Goal: Transaction & Acquisition: Subscribe to service/newsletter

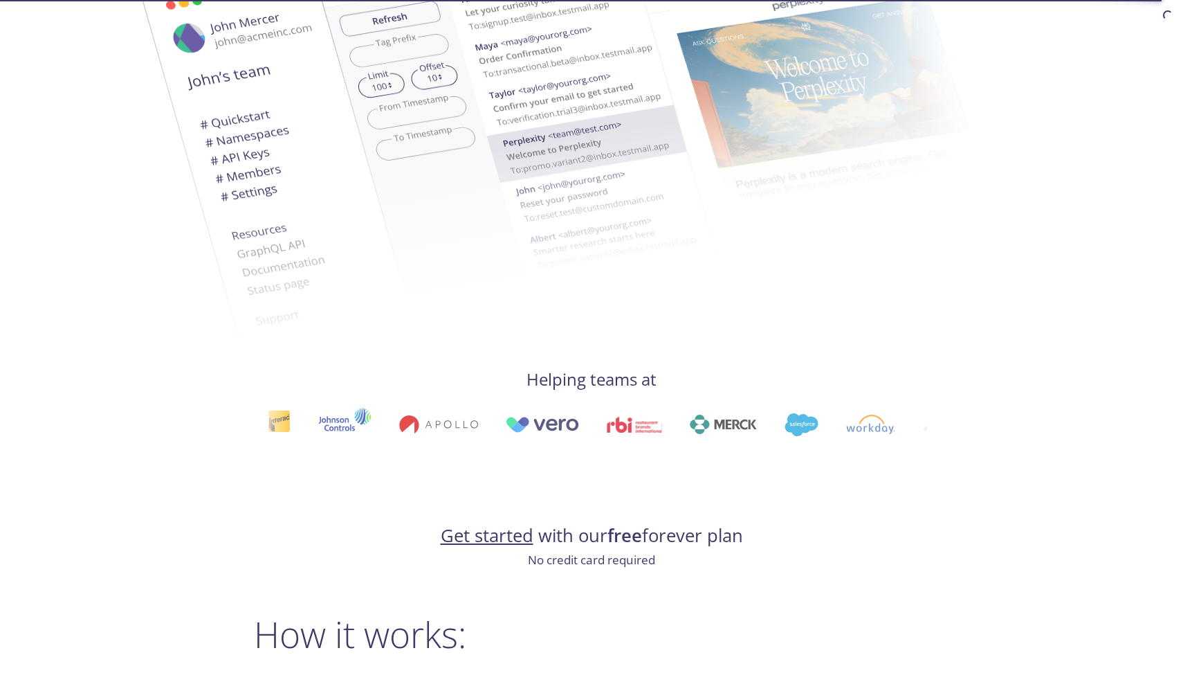
scroll to position [462, 0]
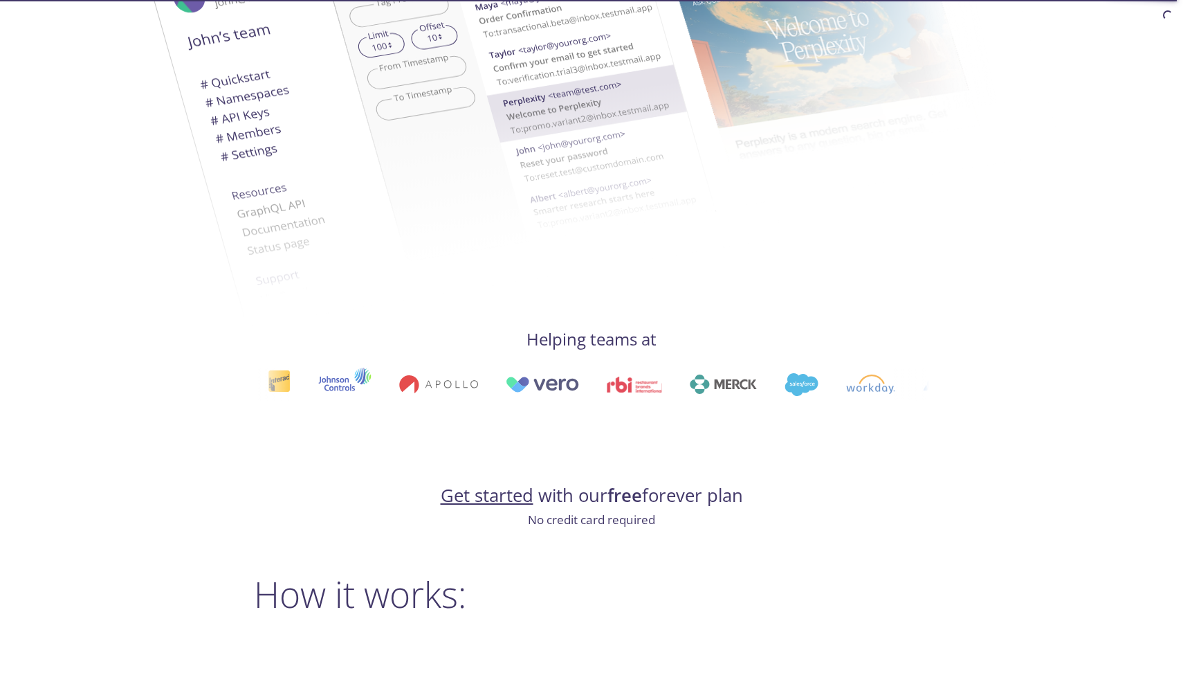
click at [475, 491] on link "Get started" at bounding box center [487, 495] width 93 height 24
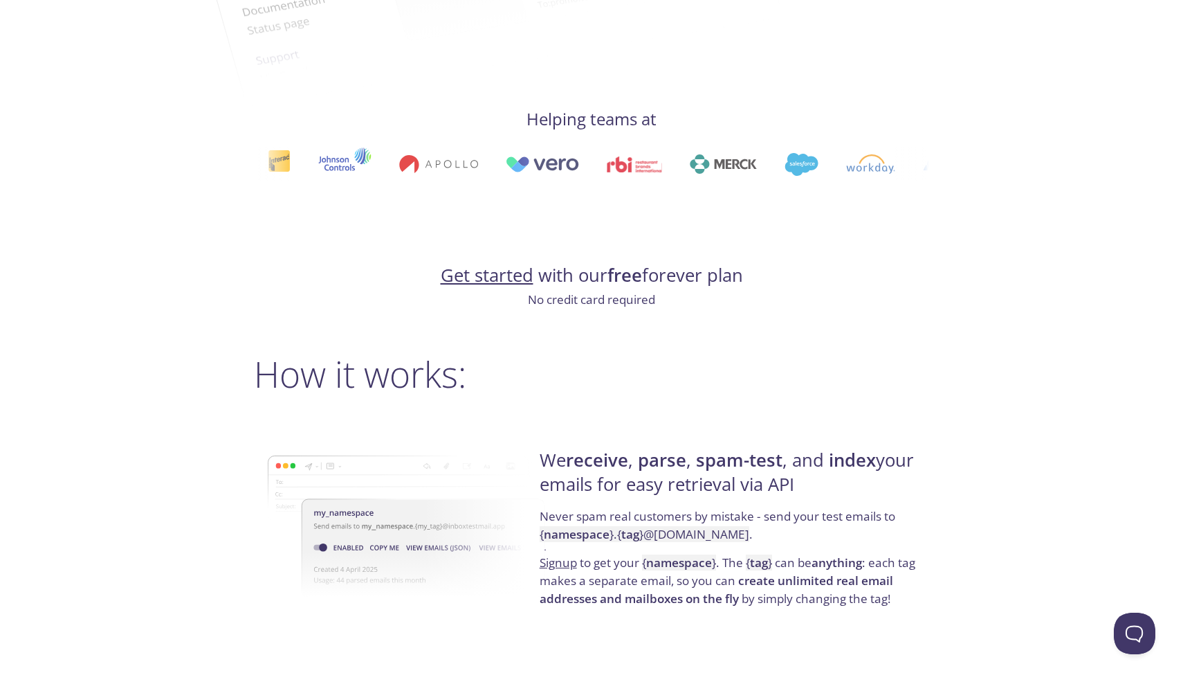
scroll to position [683, 0]
click at [475, 277] on link "Get started" at bounding box center [487, 274] width 93 height 24
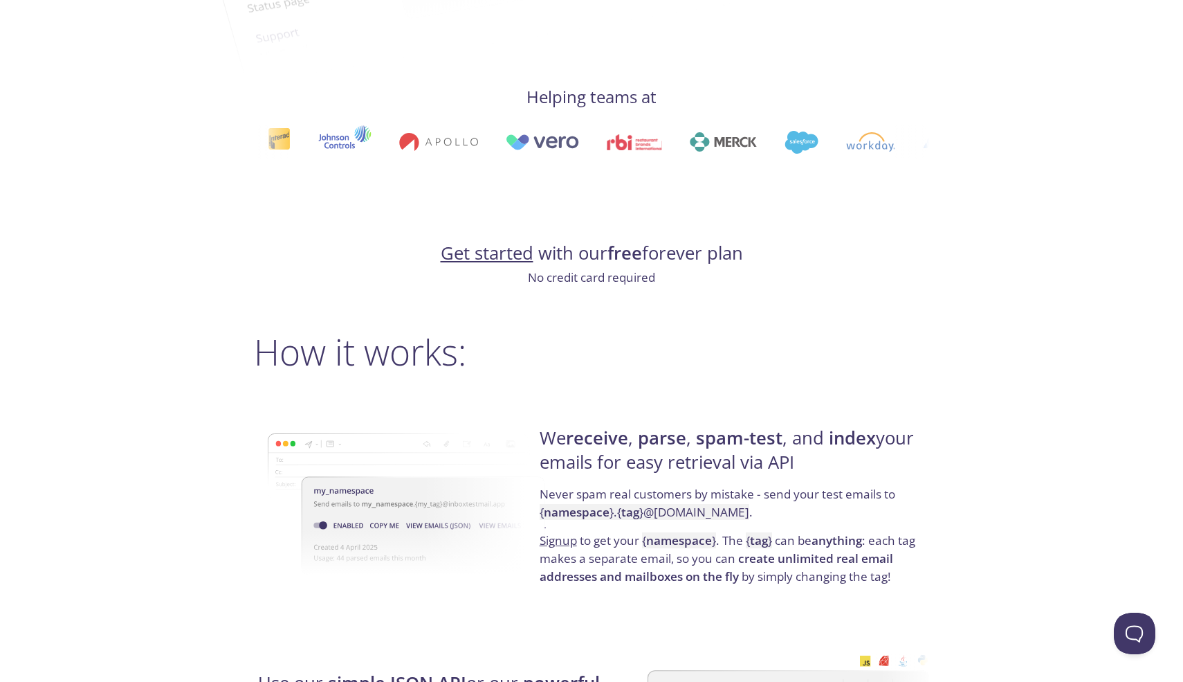
scroll to position [704, 0]
click at [521, 262] on link "Get started" at bounding box center [487, 252] width 93 height 24
click at [628, 263] on strong "free" at bounding box center [625, 252] width 35 height 24
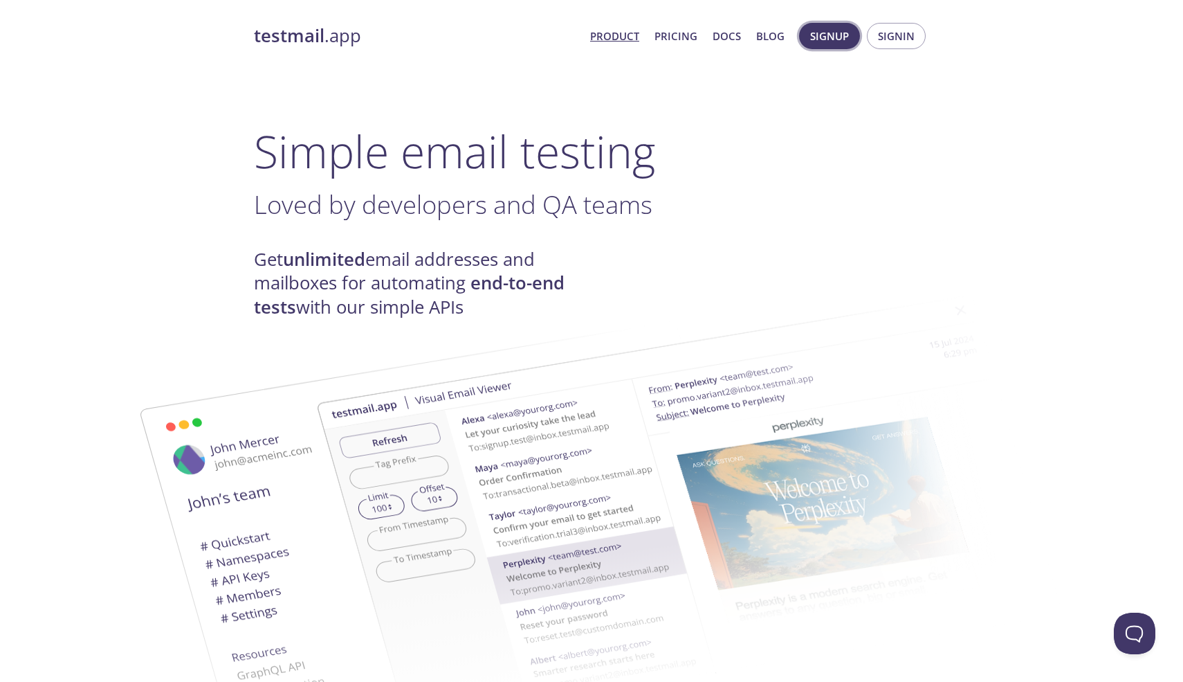
click at [835, 31] on span "Signup" at bounding box center [829, 36] width 39 height 18
click at [833, 37] on span "Signup" at bounding box center [829, 36] width 39 height 18
